Goal: Information Seeking & Learning: Find specific fact

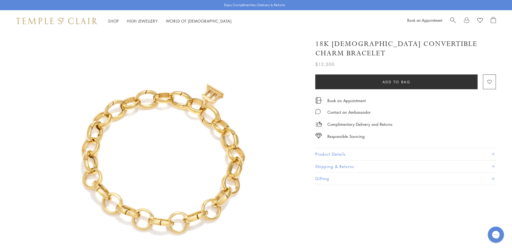
click at [454, 21] on span "Search" at bounding box center [453, 20] width 6 height 6
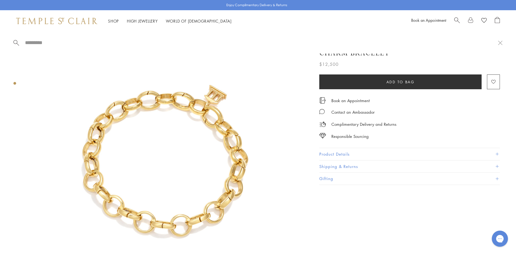
paste input "**********"
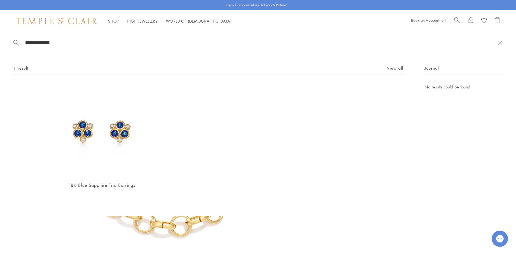
click at [453, 20] on div "Book an Appointment" at bounding box center [455, 21] width 89 height 8
drag, startPoint x: 459, startPoint y: 19, endPoint x: 310, endPoint y: 21, distance: 148.3
click at [459, 19] on span "Search" at bounding box center [457, 20] width 6 height 6
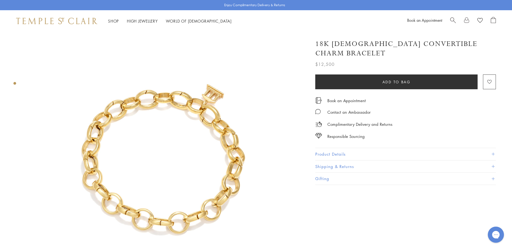
click at [454, 19] on span "Search" at bounding box center [453, 20] width 6 height 6
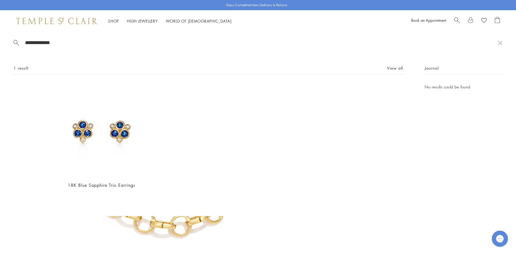
drag, startPoint x: 75, startPoint y: 41, endPoint x: 7, endPoint y: 36, distance: 67.9
click at [1, 37] on div "**********" at bounding box center [258, 124] width 516 height 184
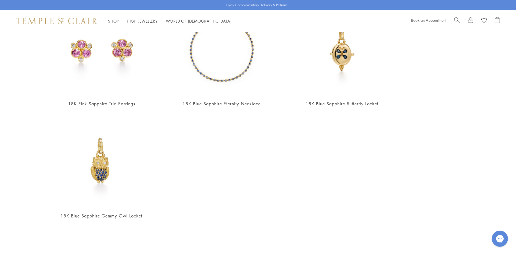
scroll to position [307, 0]
type input "*******"
click at [103, 167] on img at bounding box center [101, 159] width 93 height 93
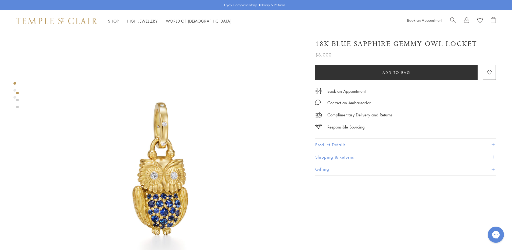
click at [338, 143] on button "Product Details" at bounding box center [405, 145] width 181 height 12
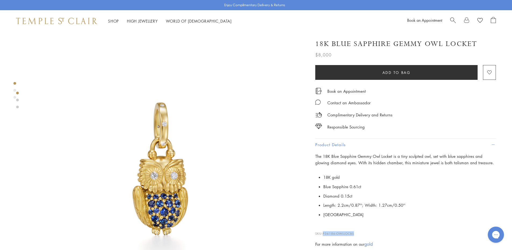
drag, startPoint x: 355, startPoint y: 232, endPoint x: 323, endPoint y: 231, distance: 31.5
click at [323, 231] on p "SKU: P36186-OWLLOCBS" at bounding box center [405, 231] width 181 height 10
copy span "P36186-OWLLOCBS"
click at [452, 19] on span "Search" at bounding box center [453, 20] width 6 height 6
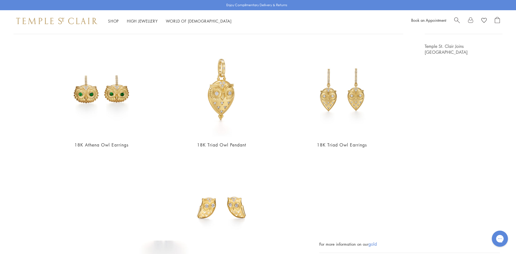
scroll to position [27, 0]
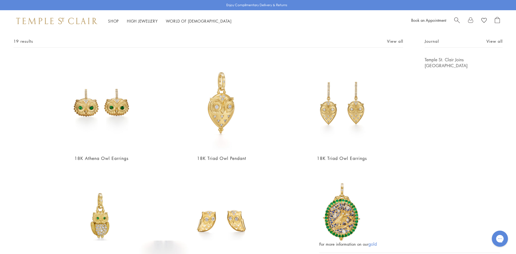
type input "***"
click at [349, 123] on img at bounding box center [341, 103] width 93 height 93
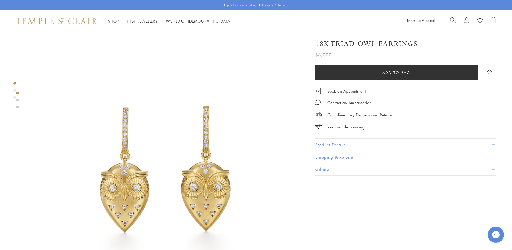
click at [333, 142] on button "Product Details" at bounding box center [405, 145] width 181 height 12
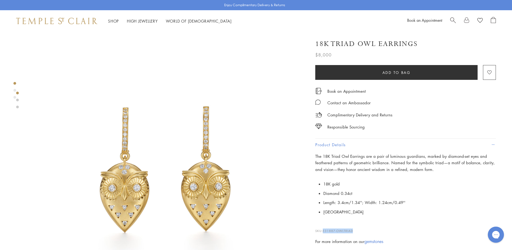
drag, startPoint x: 353, startPoint y: 228, endPoint x: 323, endPoint y: 228, distance: 29.5
click at [323, 229] on span "E31887-OWLTRIAD" at bounding box center [338, 231] width 30 height 4
copy span "E31887-OWLTRIAD"
click at [453, 18] on span "Search" at bounding box center [453, 20] width 6 height 6
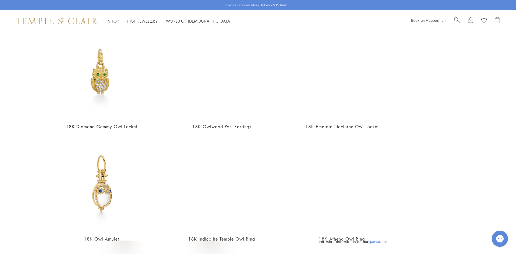
scroll to position [188, 0]
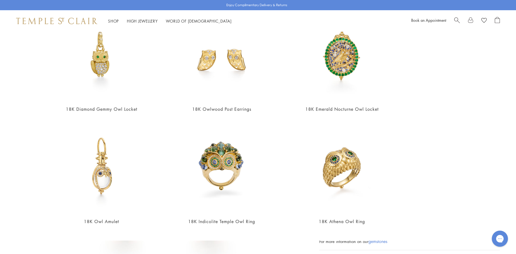
type input "***"
click at [93, 186] on img at bounding box center [101, 166] width 93 height 93
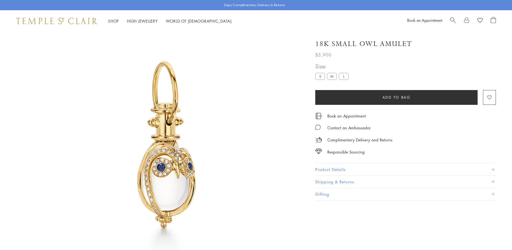
scroll to position [32, 0]
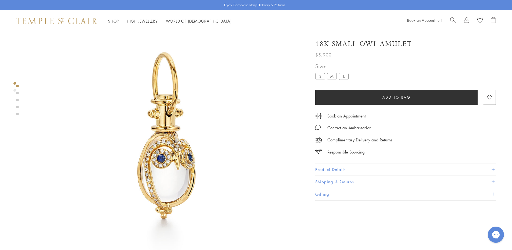
click at [331, 166] on button "Product Details" at bounding box center [405, 169] width 181 height 12
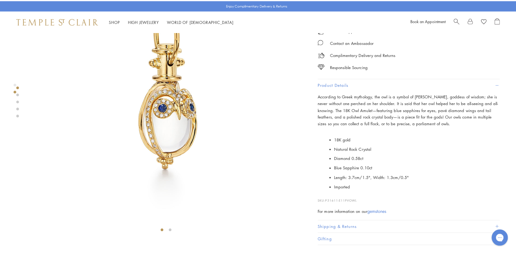
scroll to position [85, 0]
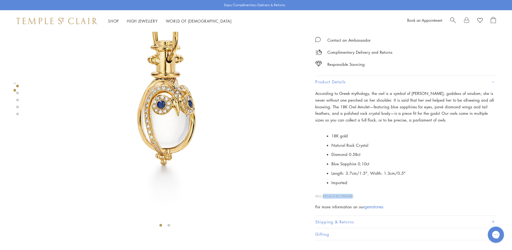
drag, startPoint x: 353, startPoint y: 194, endPoint x: 324, endPoint y: 193, distance: 29.3
click at [324, 193] on p "SKU: P51611-E11PVOWL" at bounding box center [405, 193] width 181 height 10
copy span "P51611-E11PVOW"
click at [450, 19] on span "Search" at bounding box center [453, 20] width 6 height 6
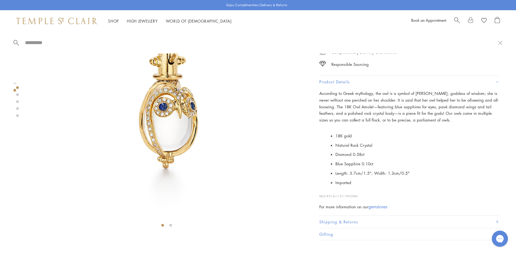
type input "*"
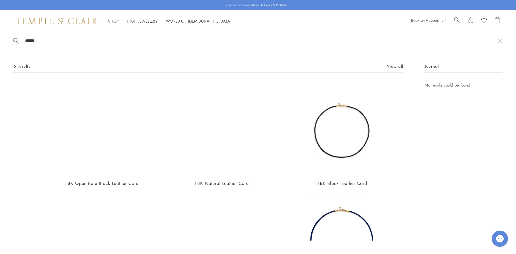
scroll to position [0, 0]
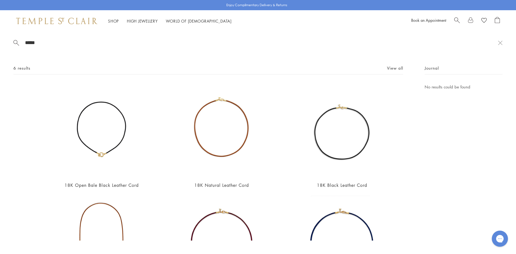
click at [454, 20] on span "Search" at bounding box center [457, 20] width 6 height 6
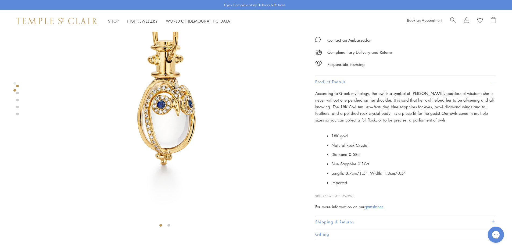
click at [452, 18] on span "Search" at bounding box center [453, 20] width 6 height 6
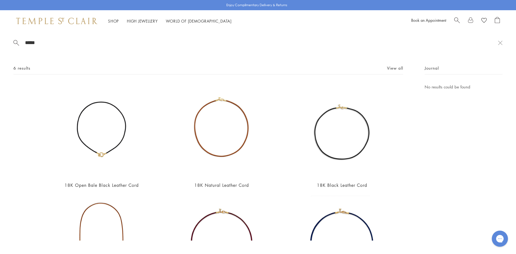
drag, startPoint x: 44, startPoint y: 39, endPoint x: 9, endPoint y: 41, distance: 35.5
click at [9, 41] on div "***** 6 results View all 18K Open Bale Black Leather Cord $1,950 18K Natural Le…" at bounding box center [258, 136] width 516 height 209
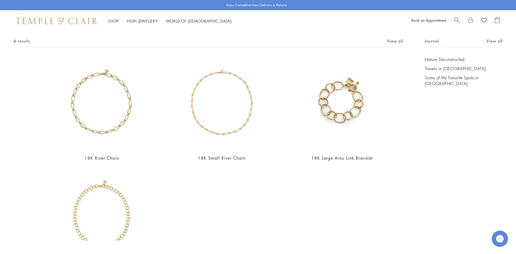
scroll to position [27, 0]
type input "*****"
click at [86, 97] on img at bounding box center [101, 103] width 93 height 93
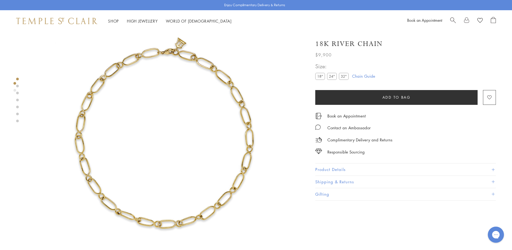
click at [336, 75] on label "24"" at bounding box center [332, 76] width 10 height 7
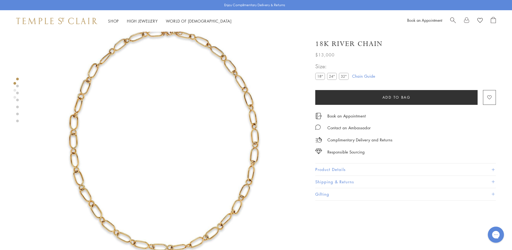
click at [334, 167] on button "Product Details" at bounding box center [405, 169] width 181 height 12
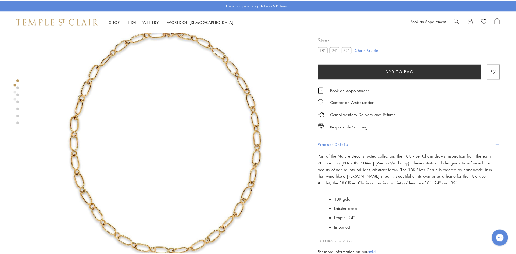
scroll to position [59, 0]
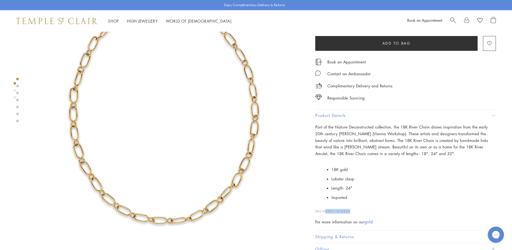
drag, startPoint x: 352, startPoint y: 211, endPoint x: 325, endPoint y: 211, distance: 27.4
click at [325, 211] on p "SKU: N88891-RIVER24" at bounding box center [405, 208] width 181 height 10
click at [325, 211] on span "N88891-RIVER24" at bounding box center [336, 211] width 27 height 4
drag, startPoint x: 352, startPoint y: 209, endPoint x: 324, endPoint y: 209, distance: 28.5
click at [324, 209] on p "SKU: N88891-RIVER24" at bounding box center [405, 208] width 181 height 10
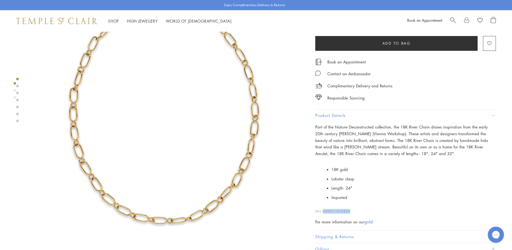
copy span "N88891-RIVER24"
click at [455, 21] on span "Search" at bounding box center [453, 20] width 6 height 6
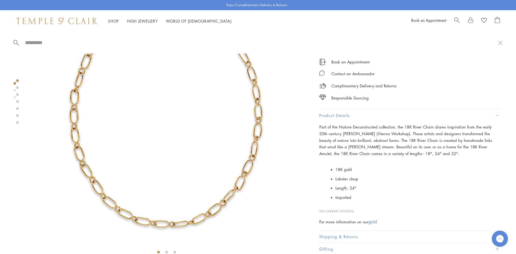
click at [98, 41] on input "search" at bounding box center [260, 42] width 473 height 6
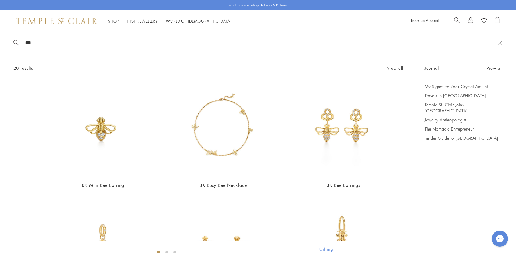
scroll to position [54, 0]
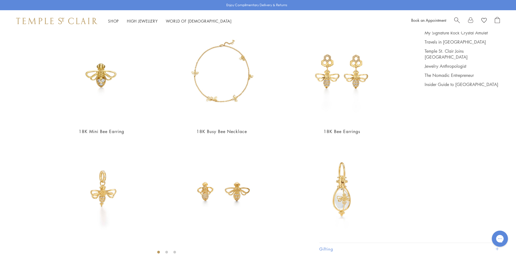
type input "***"
click at [234, 192] on img at bounding box center [221, 188] width 93 height 93
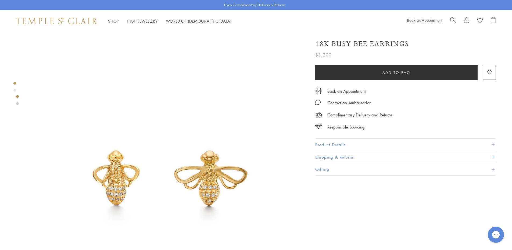
click at [334, 142] on button "Product Details" at bounding box center [405, 145] width 181 height 12
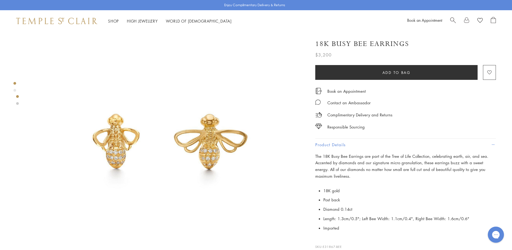
scroll to position [81, 0]
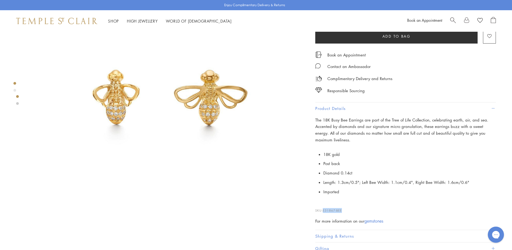
drag, startPoint x: 343, startPoint y: 209, endPoint x: 323, endPoint y: 210, distance: 19.6
click at [323, 210] on p "SKU: E31867-BEE" at bounding box center [405, 208] width 181 height 10
copy span "E31867-BEE"
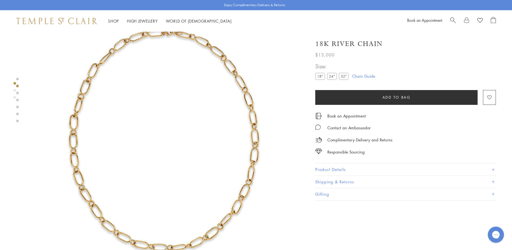
click at [449, 20] on div "Book an Appointment" at bounding box center [451, 21] width 89 height 8
click at [454, 19] on span "Search" at bounding box center [453, 20] width 6 height 6
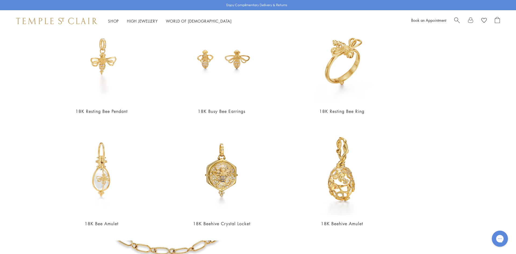
scroll to position [188, 0]
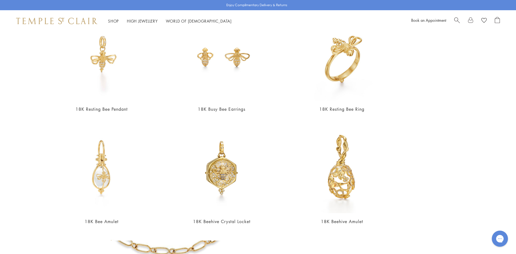
type input "****"
click at [326, 69] on img at bounding box center [341, 54] width 93 height 93
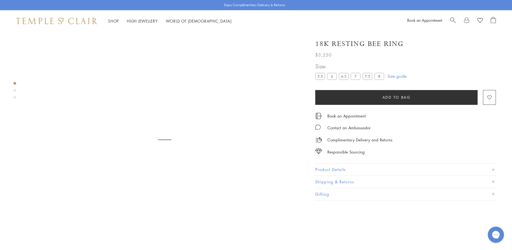
scroll to position [32, 0]
click at [329, 168] on button "Product Details" at bounding box center [405, 169] width 181 height 12
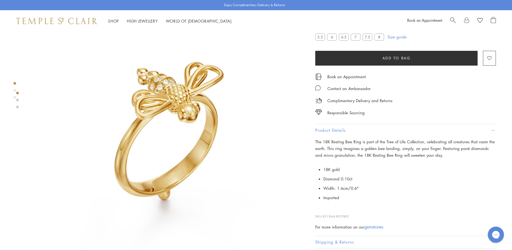
scroll to position [85, 0]
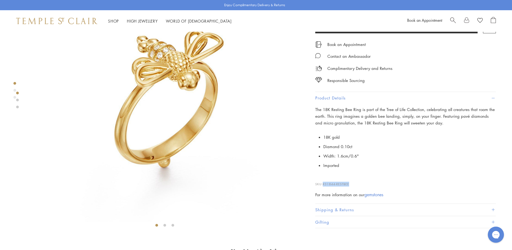
drag, startPoint x: 349, startPoint y: 184, endPoint x: 324, endPoint y: 185, distance: 25.8
click at [324, 185] on p "SKU: R31844-RESTBEE" at bounding box center [405, 181] width 181 height 10
copy span "R31844-RESTBEE"
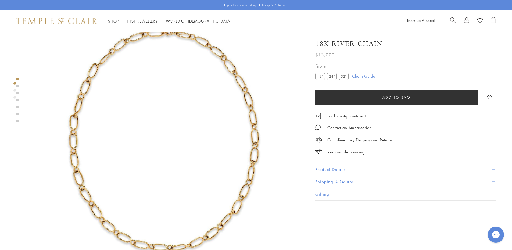
click at [453, 20] on span "Search" at bounding box center [453, 20] width 6 height 6
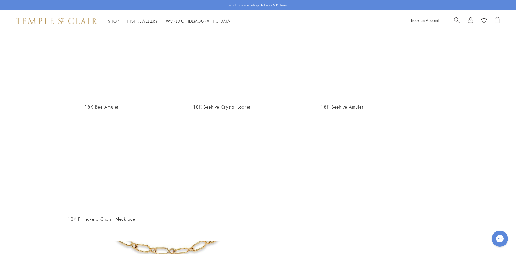
scroll to position [307, 0]
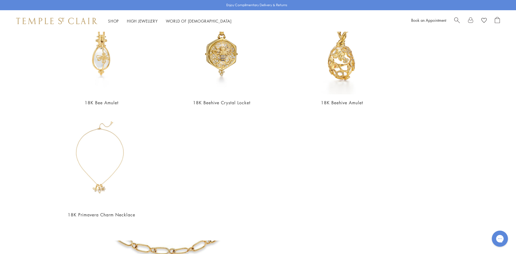
type input "****"
click at [93, 167] on img at bounding box center [101, 159] width 93 height 93
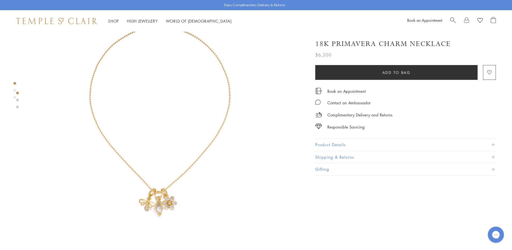
scroll to position [54, 0]
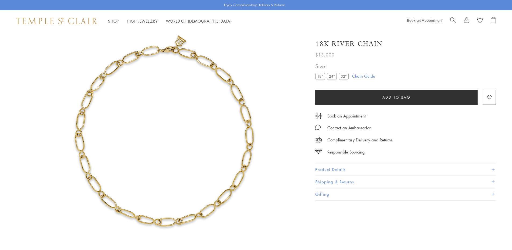
scroll to position [32, 0]
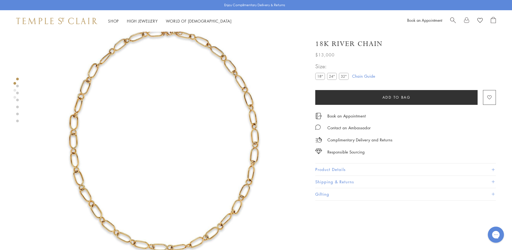
click at [449, 18] on div "Book an Appointment" at bounding box center [451, 21] width 89 height 8
click at [452, 21] on span "Search" at bounding box center [453, 20] width 6 height 6
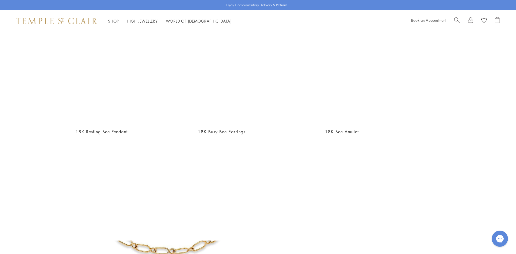
scroll to position [188, 0]
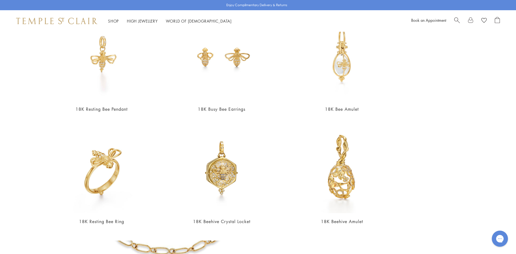
type input "***"
click at [334, 75] on img at bounding box center [341, 54] width 93 height 93
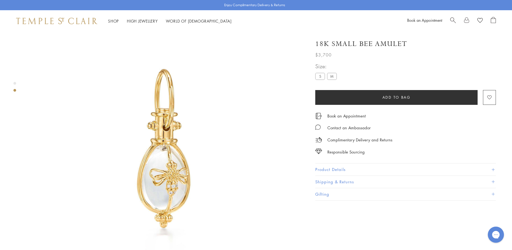
scroll to position [32, 0]
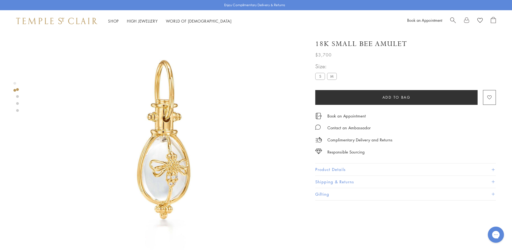
click at [334, 165] on button "Product Details" at bounding box center [405, 169] width 181 height 12
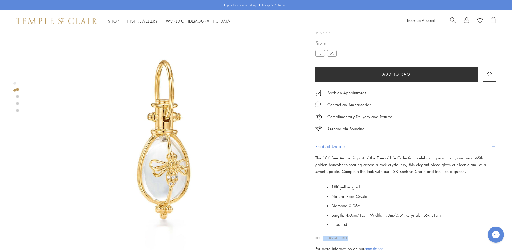
drag, startPoint x: 348, startPoint y: 239, endPoint x: 324, endPoint y: 237, distance: 24.5
click at [324, 237] on p "SKU: P51855-E11BEE" at bounding box center [405, 235] width 181 height 10
copy span "P51855-E11BEE"
